Goal: Communication & Community: Answer question/provide support

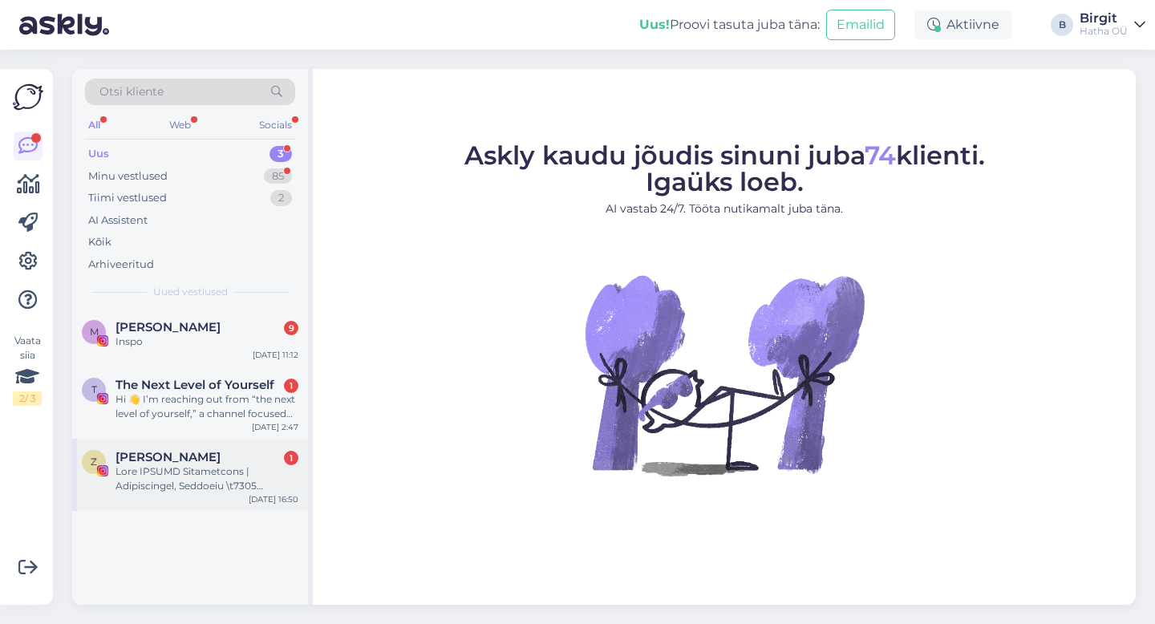
click at [186, 474] on div at bounding box center [206, 478] width 183 height 29
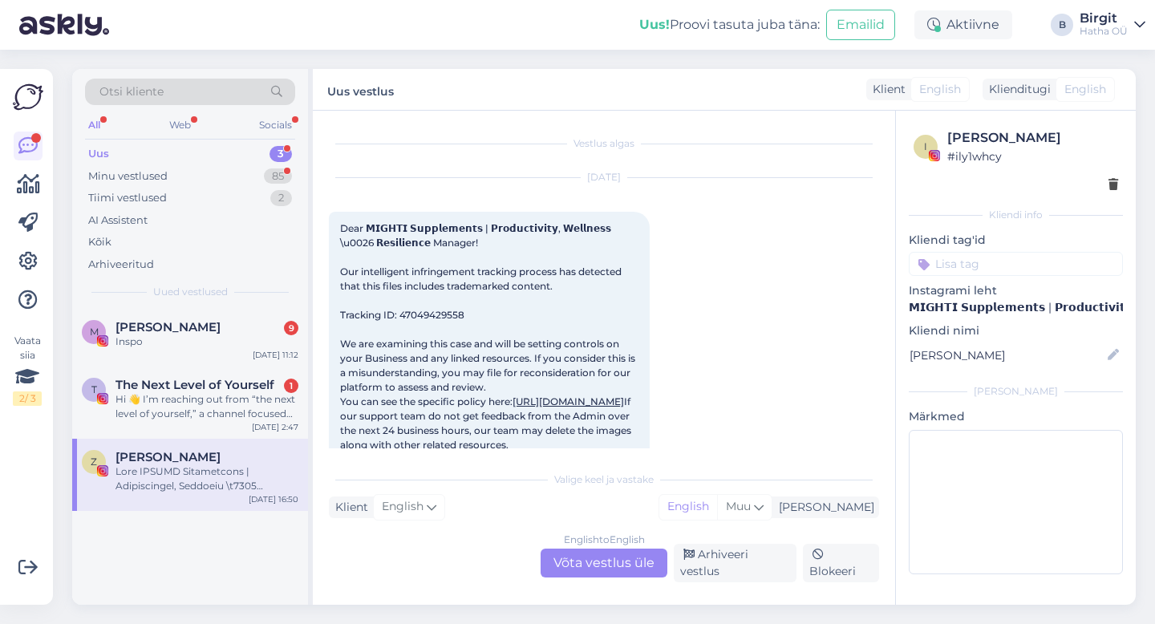
scroll to position [34, 0]
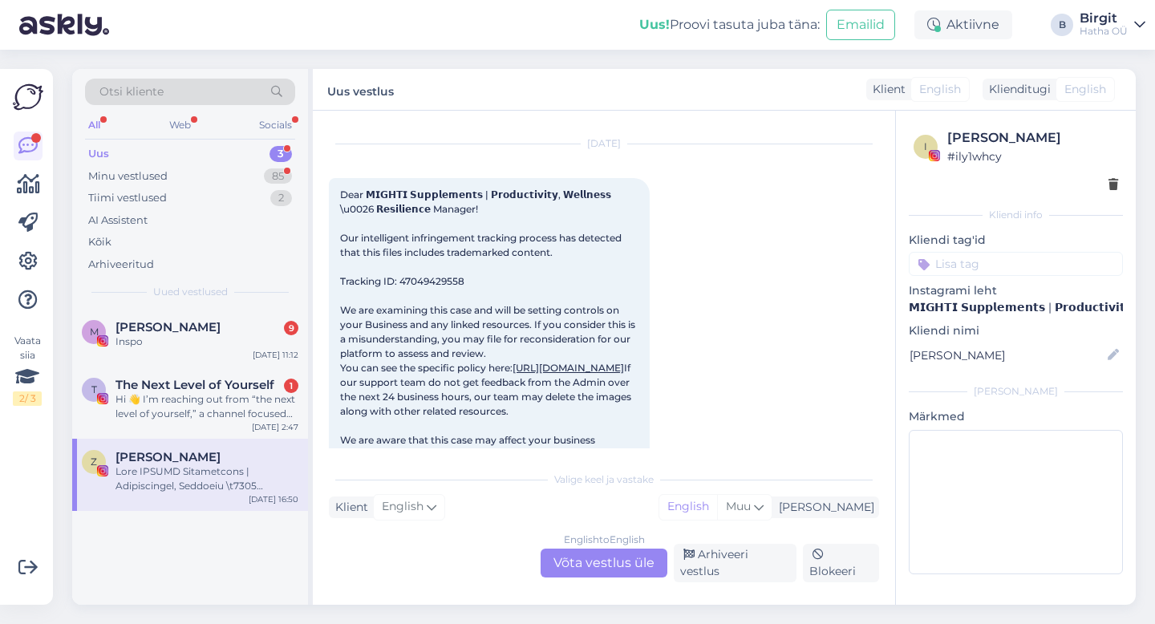
click at [1018, 259] on input at bounding box center [1016, 264] width 214 height 24
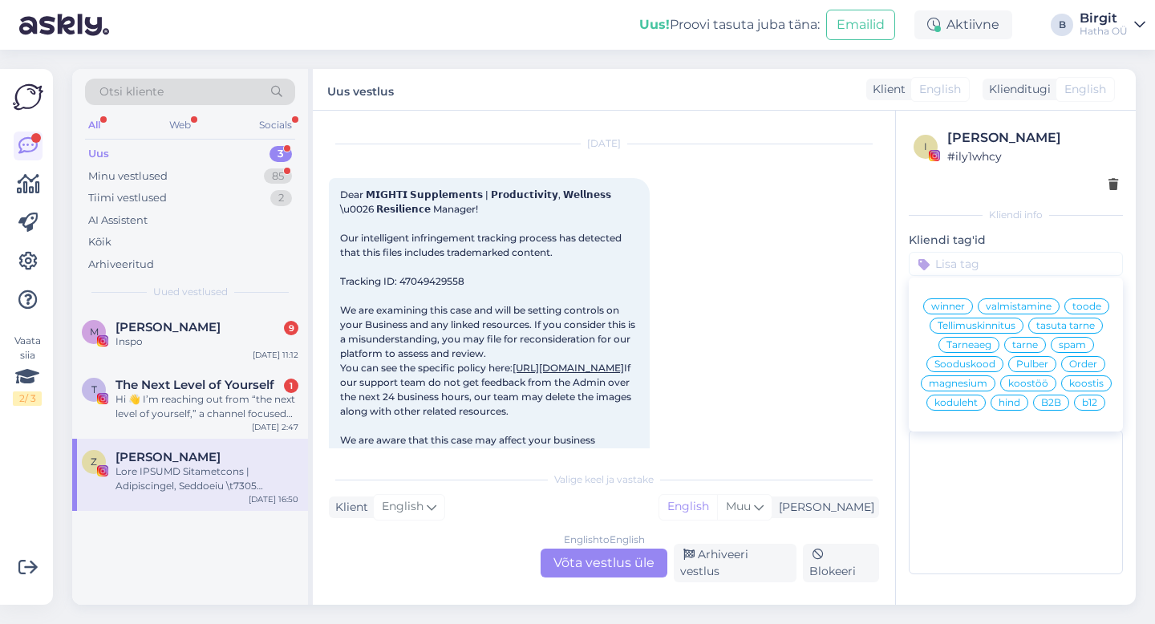
click at [1065, 344] on span "spam" at bounding box center [1072, 345] width 27 height 10
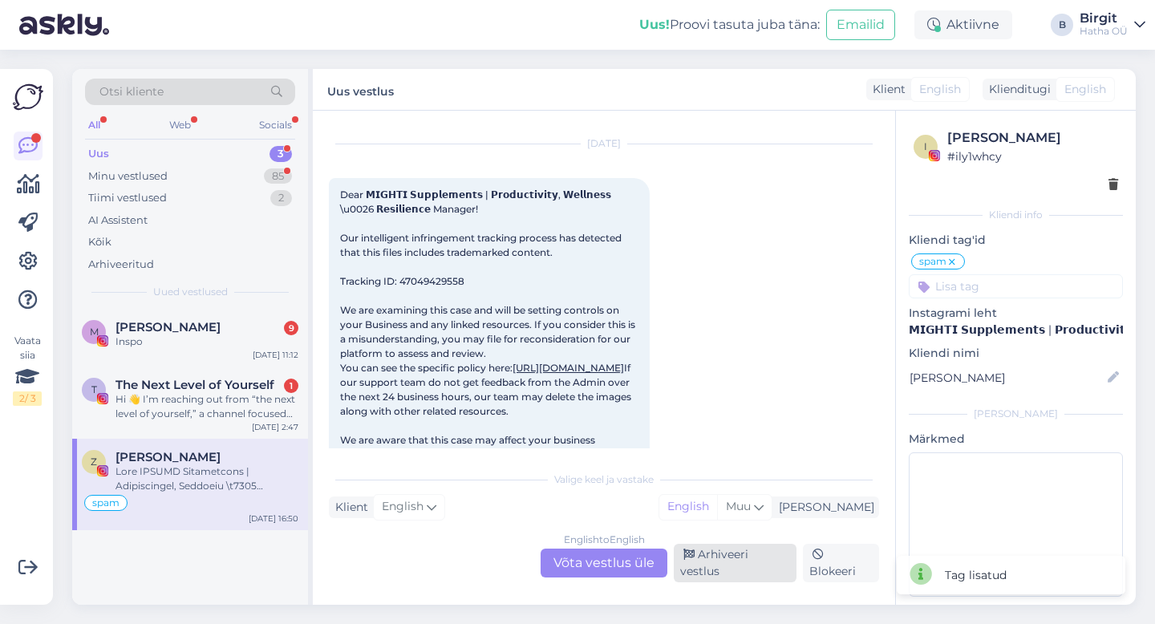
click at [759, 566] on div "Arhiveeri vestlus" at bounding box center [735, 563] width 123 height 38
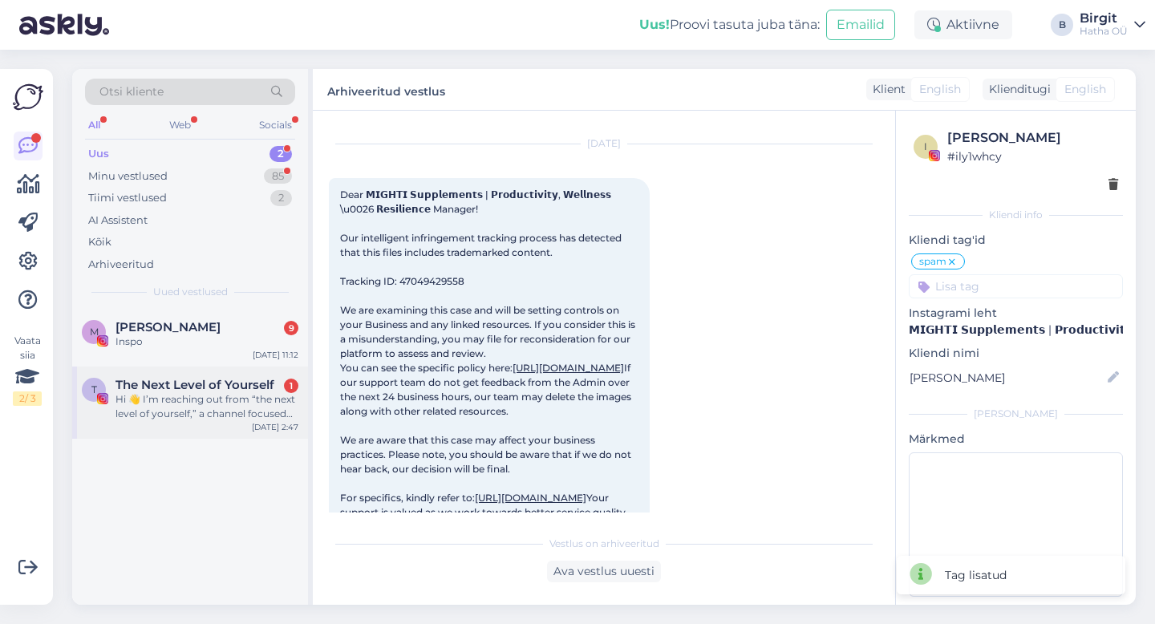
click at [249, 399] on div "Hi 👋 I’m reaching out from “the next level of yourself,” a channel focused on […" at bounding box center [206, 406] width 183 height 29
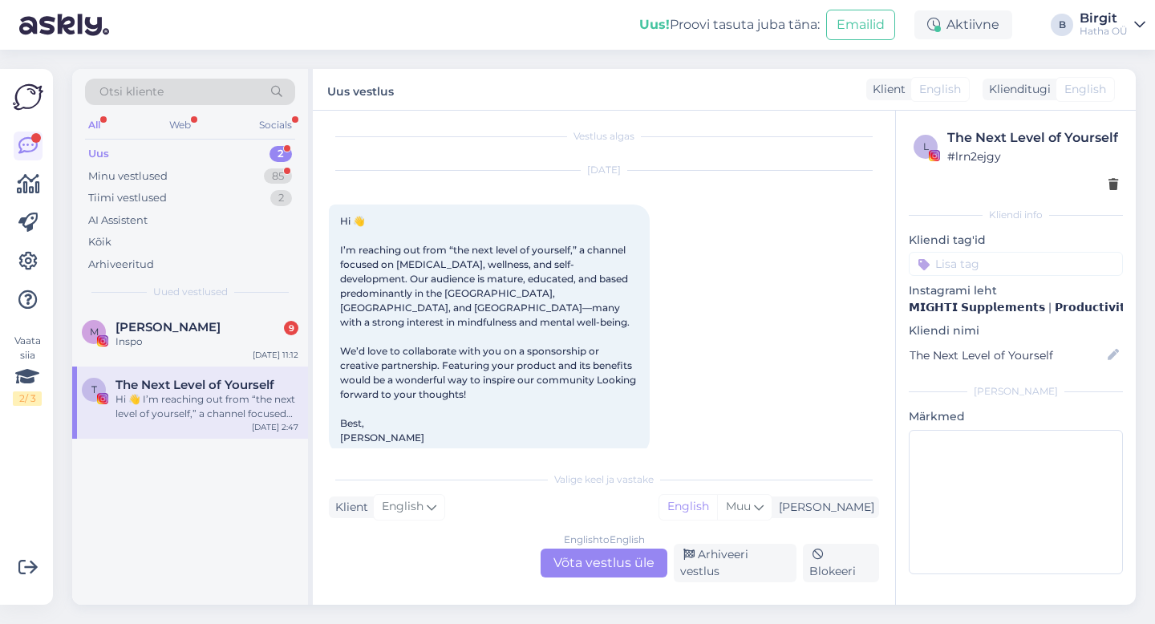
click at [1010, 253] on input at bounding box center [1016, 264] width 214 height 24
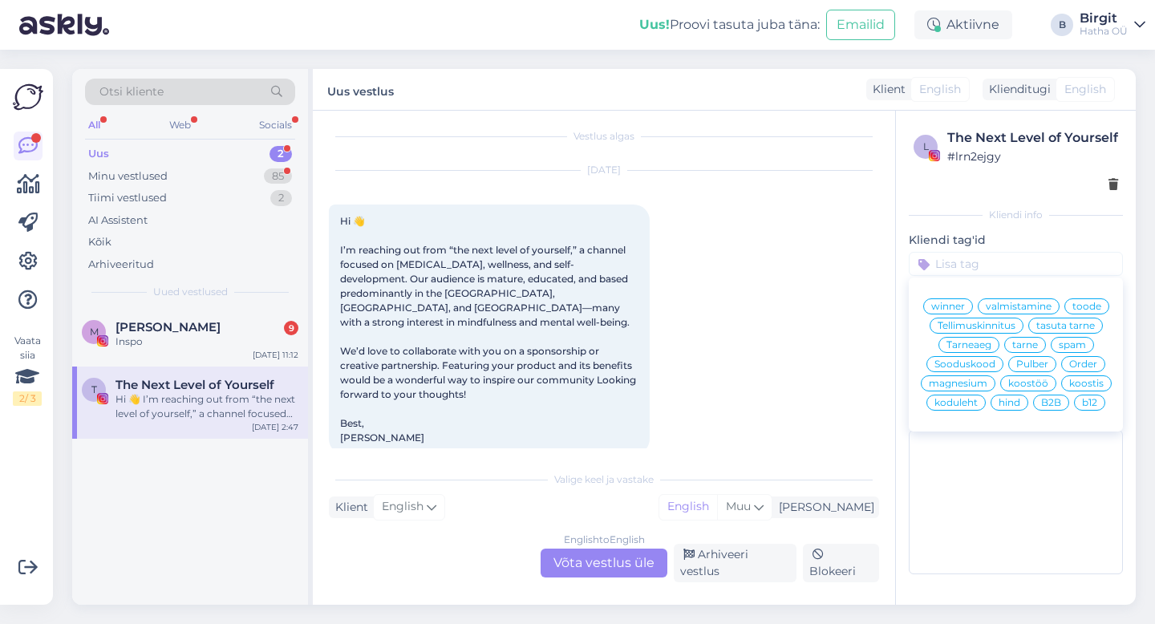
click at [1042, 381] on span "koostöö" at bounding box center [1028, 384] width 40 height 10
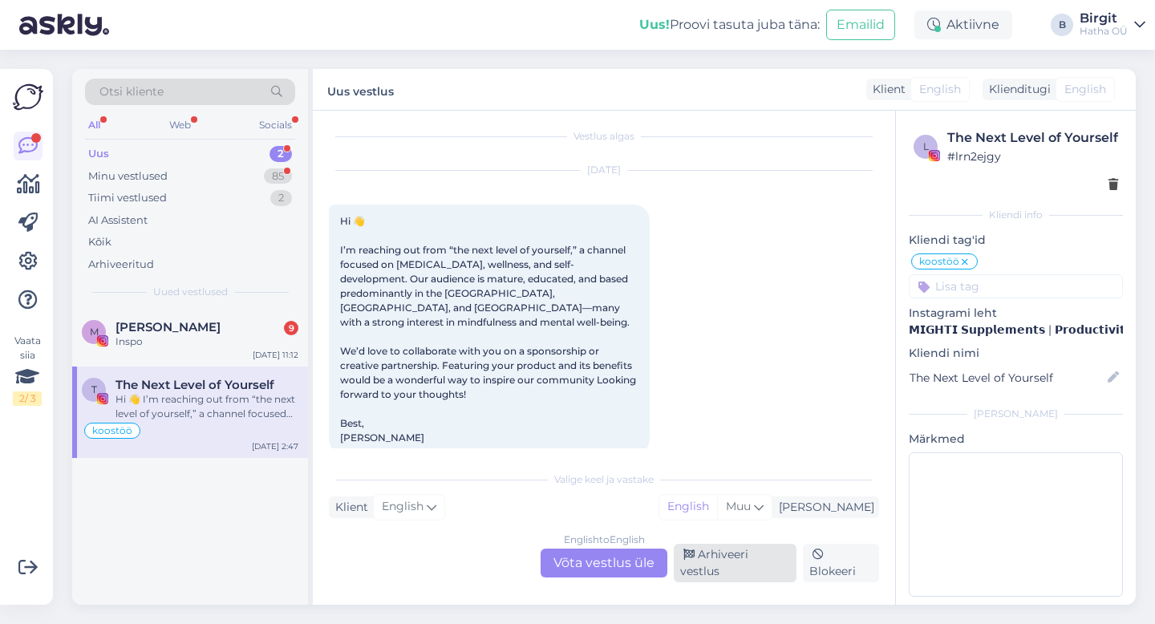
click at [752, 570] on div "Arhiveeri vestlus" at bounding box center [735, 563] width 123 height 38
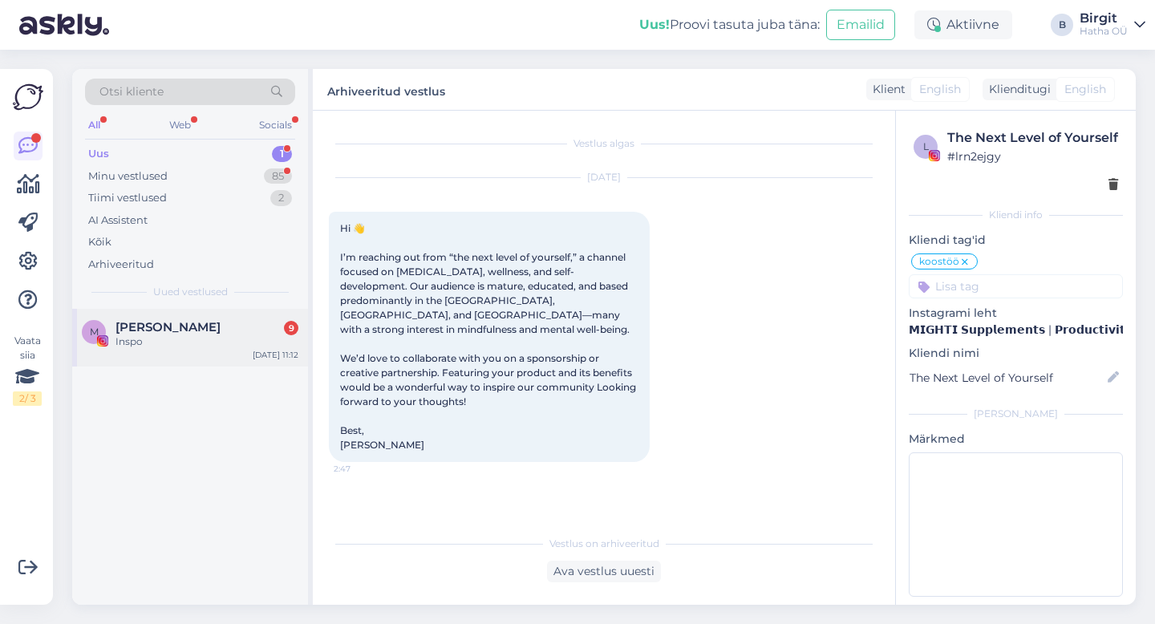
click at [142, 341] on div "Inspo" at bounding box center [206, 341] width 183 height 14
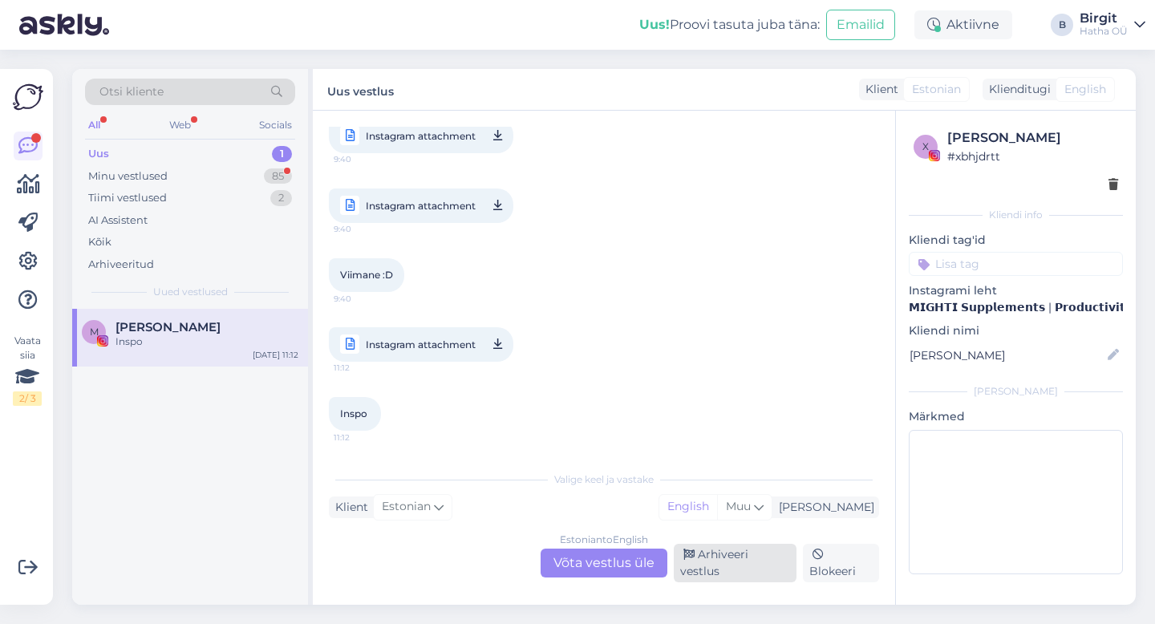
click at [719, 577] on div "Arhiveeri vestlus" at bounding box center [735, 563] width 123 height 38
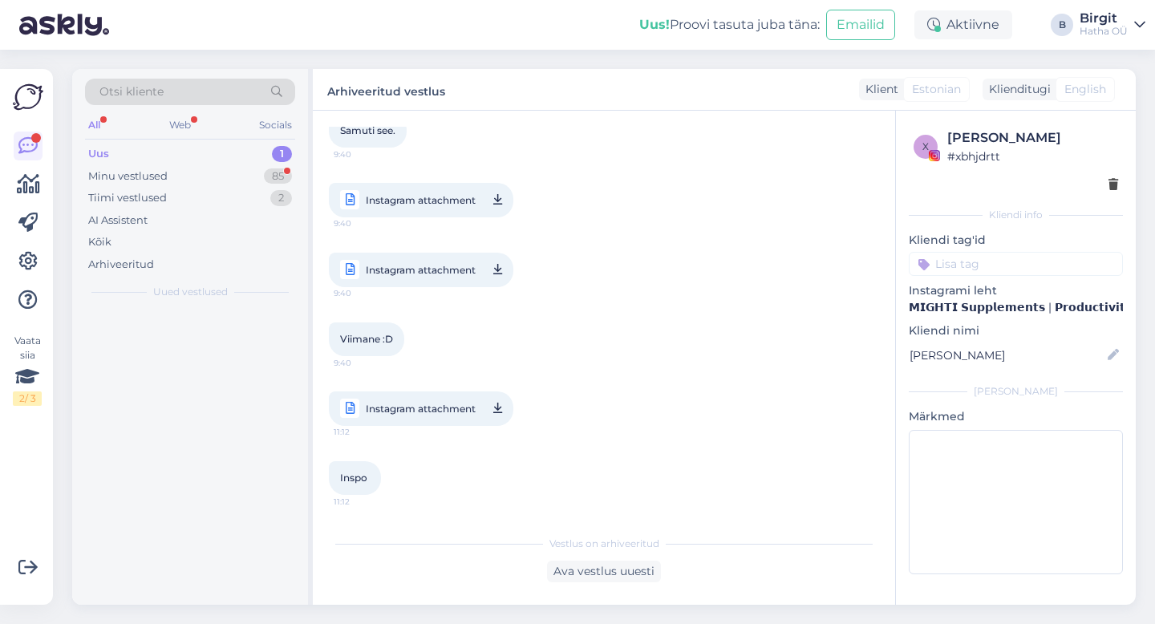
scroll to position [2192, 0]
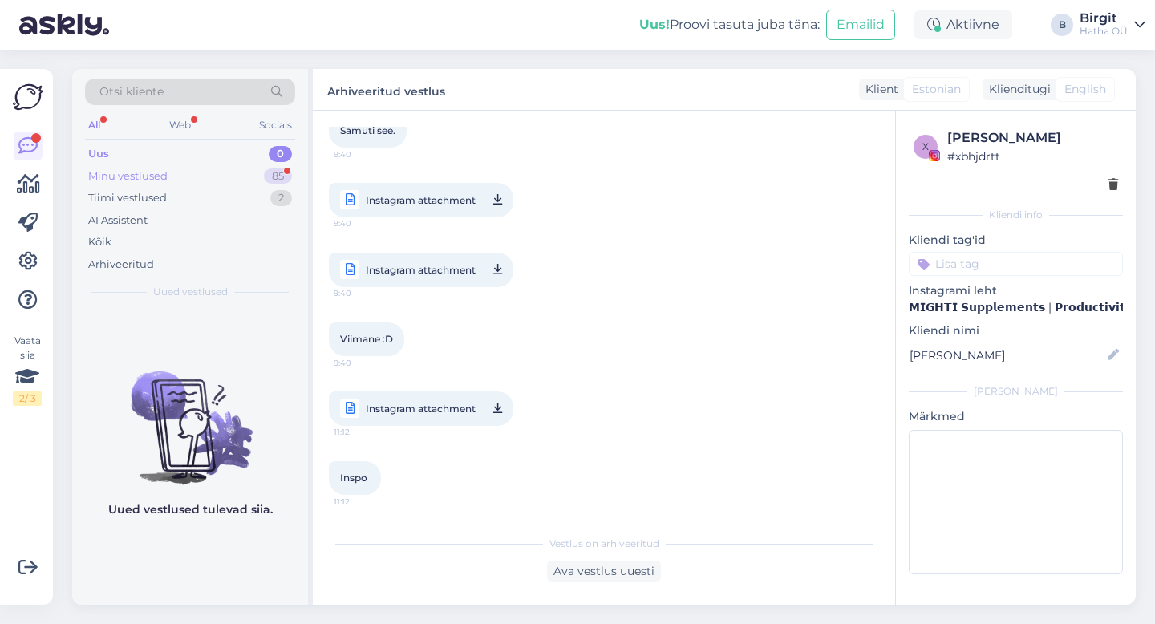
click at [189, 172] on div "Minu vestlused 85" at bounding box center [190, 176] width 210 height 22
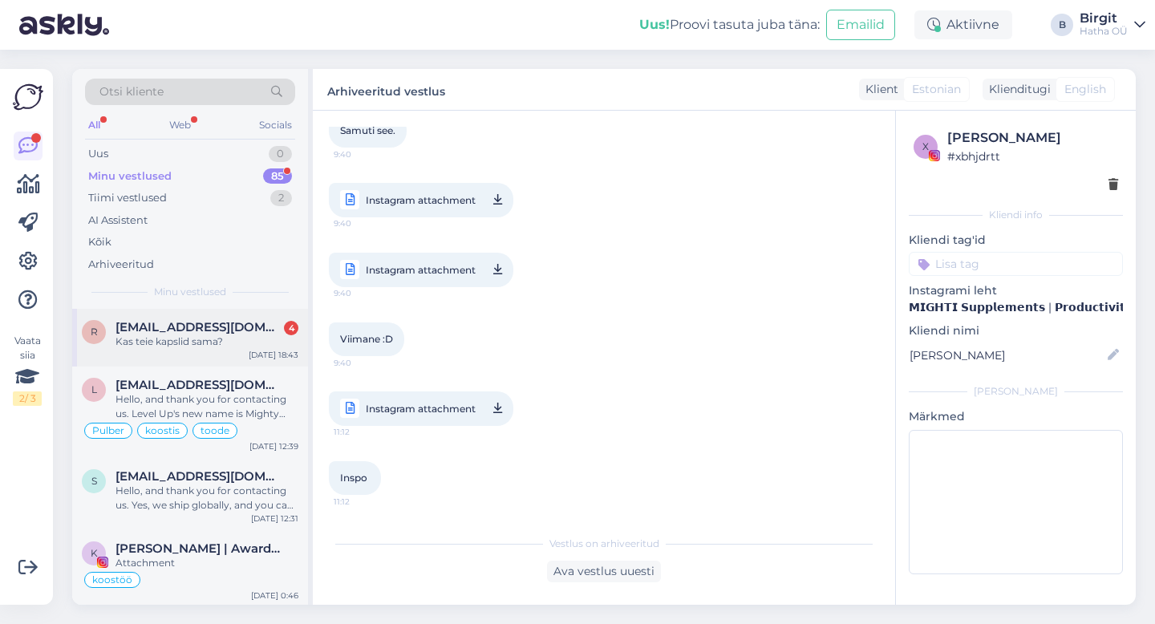
click at [208, 342] on div "Kas teie kapslid sama?" at bounding box center [206, 341] width 183 height 14
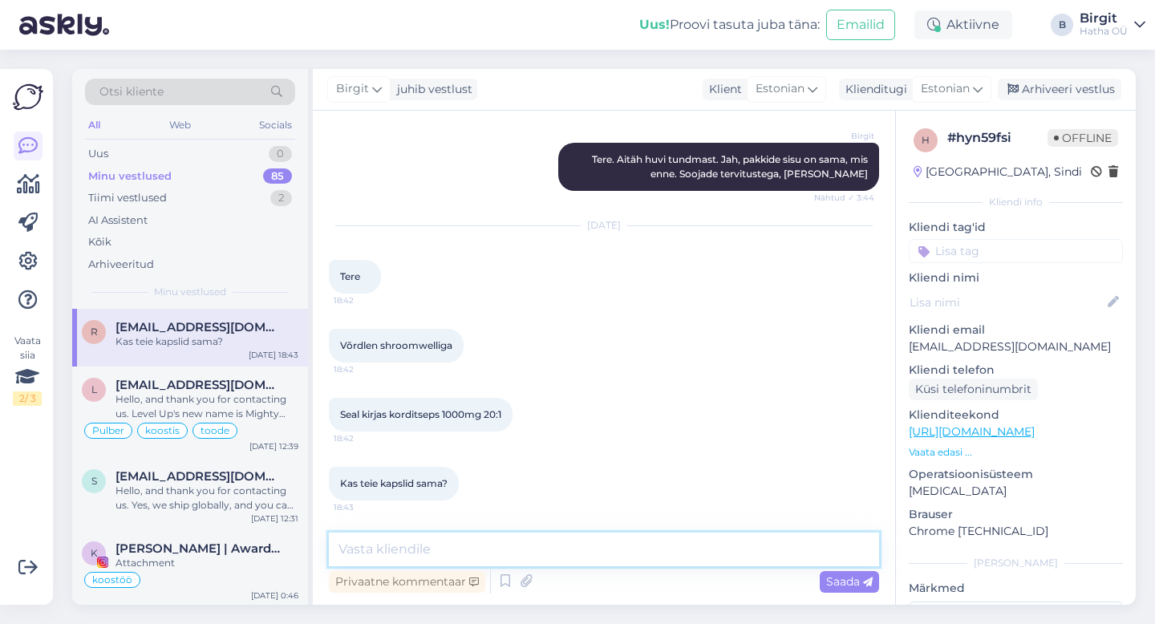
click at [461, 547] on textarea at bounding box center [604, 549] width 550 height 34
click at [469, 546] on textarea at bounding box center [604, 549] width 550 height 34
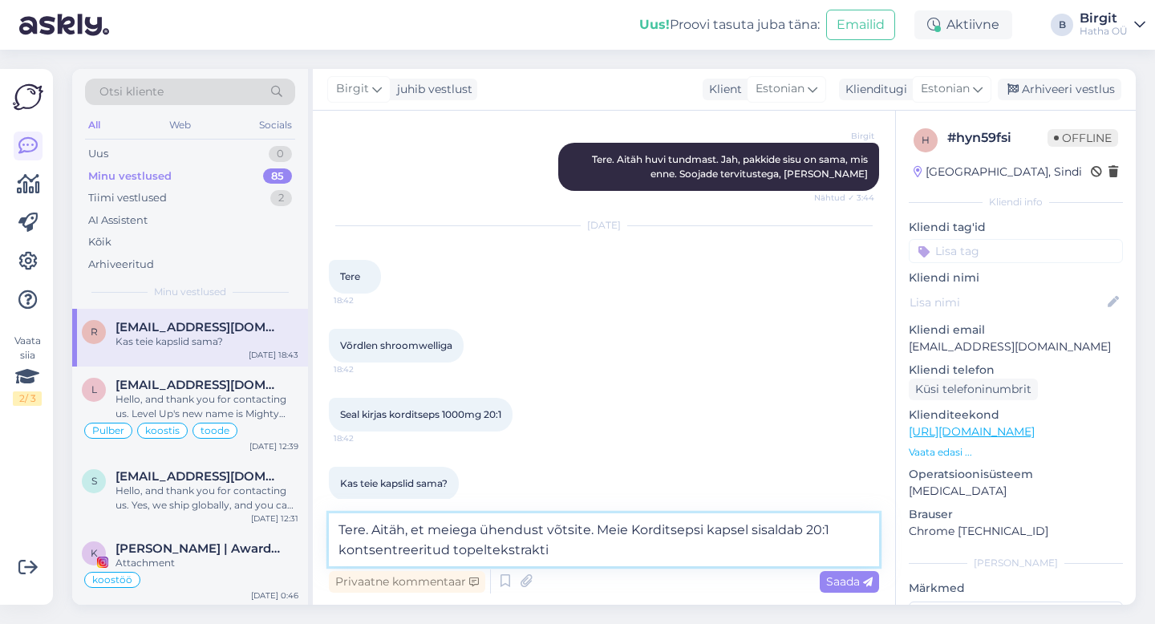
click at [705, 522] on textarea "Tere. Aitäh, et meiega ühendust võtsite. Meie Korditsepsi kapsel sisaldab 20:1 …" at bounding box center [604, 539] width 550 height 53
click at [759, 536] on textarea "Tere. Aitäh, et meiega ühendust võtsite. Meie Korditsepsi päevane annus kapsel …" at bounding box center [604, 539] width 550 height 53
click at [427, 550] on textarea "Tere. Aitäh, et meiega ühendust võtsite. Meie Korditsepsi päevane soovituslik a…" at bounding box center [604, 539] width 550 height 53
click at [722, 548] on textarea "Tere. Aitäh, et meiega ühendust võtsite. Meie Korditsepsi päevane soovituslik a…" at bounding box center [604, 539] width 550 height 53
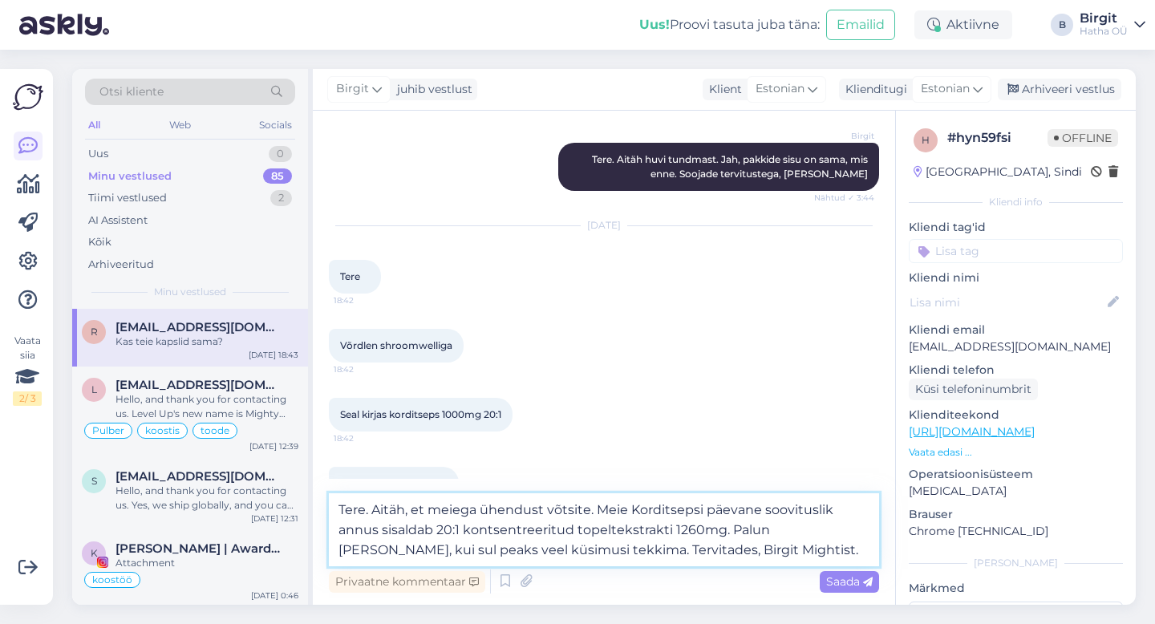
type textarea "Tere. Aitäh, et meiega ühendust võtsite. Meie Korditsepsi päevane soovituslik a…"
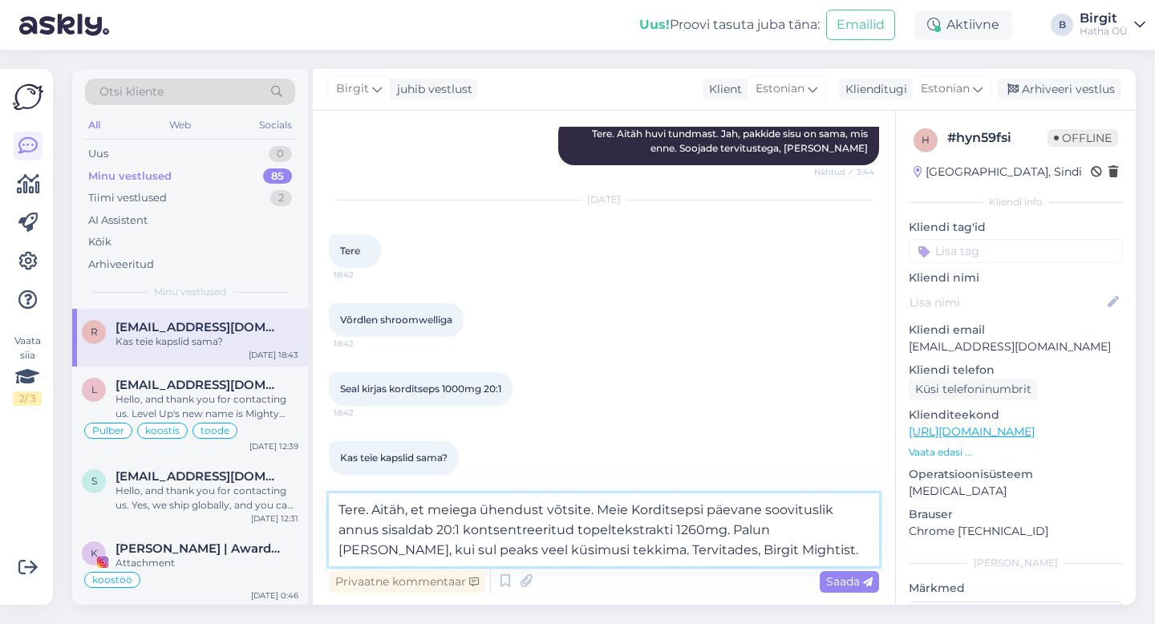
scroll to position [238, 0]
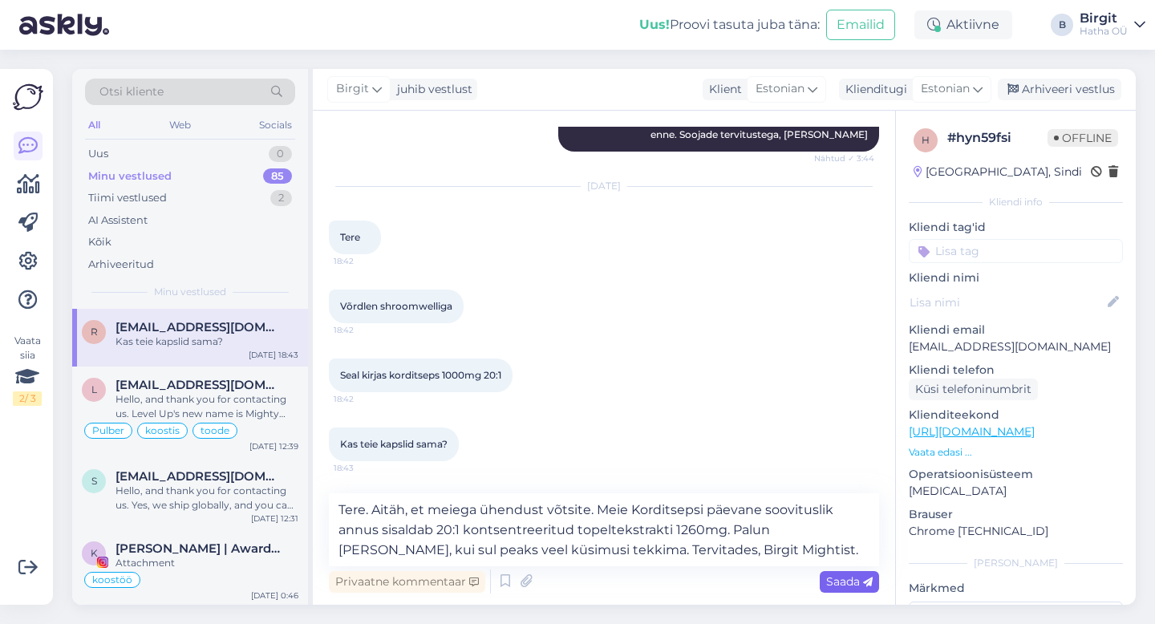
click at [847, 577] on span "Saada" at bounding box center [849, 581] width 47 height 14
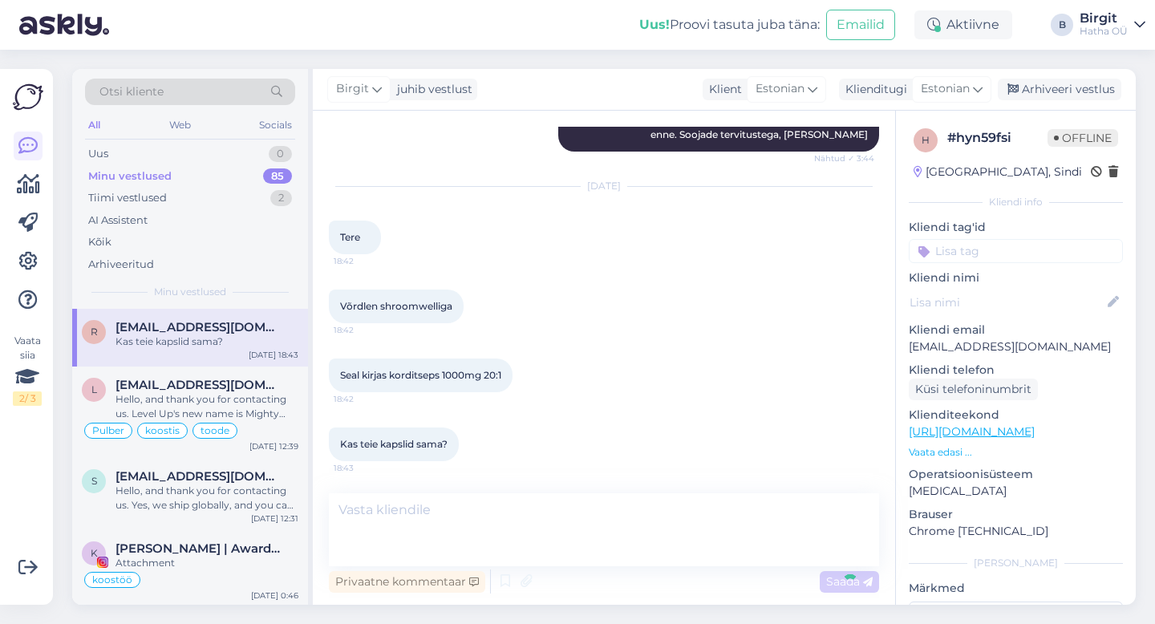
scroll to position [345, 0]
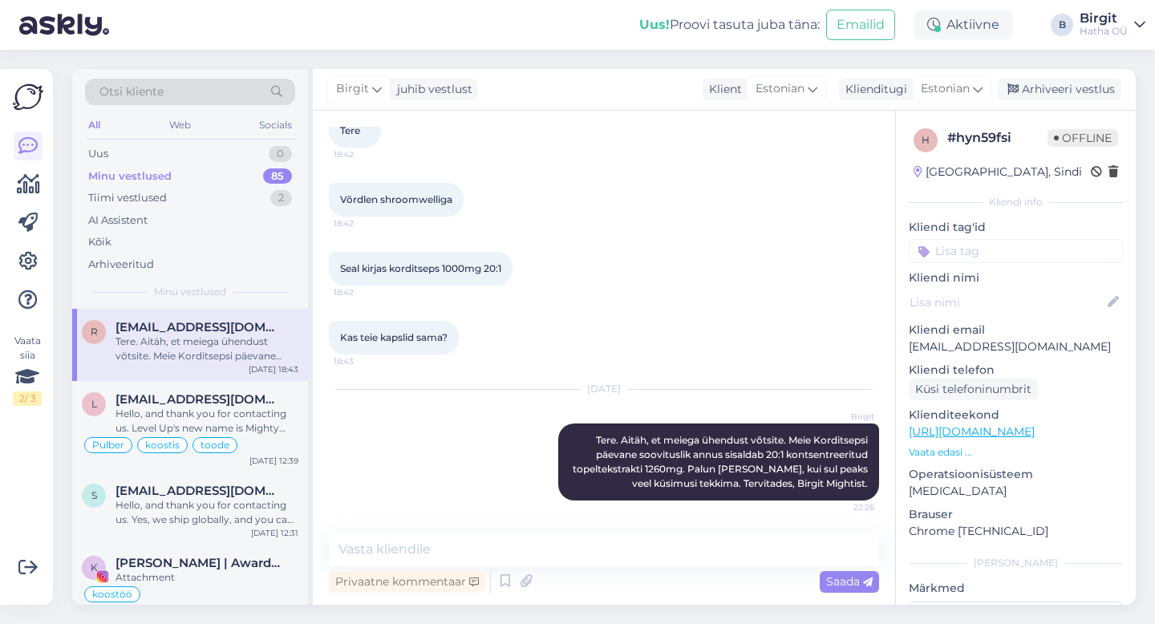
click at [1004, 257] on input at bounding box center [1016, 251] width 214 height 24
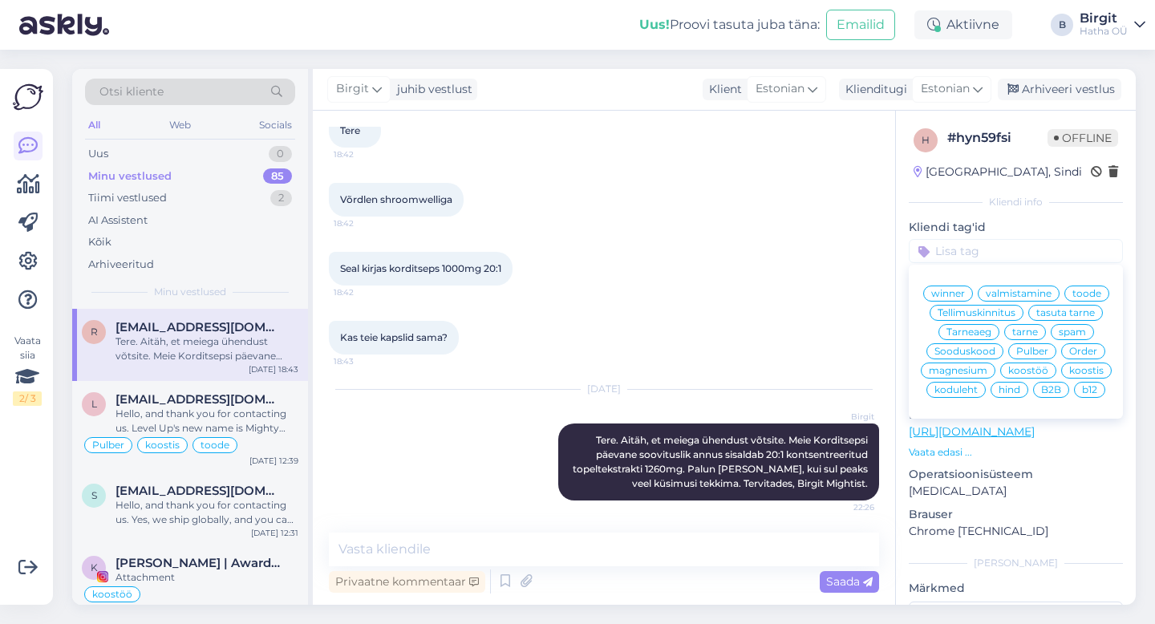
click at [1091, 291] on span "toode" at bounding box center [1086, 294] width 29 height 10
